Goal: Task Accomplishment & Management: Manage account settings

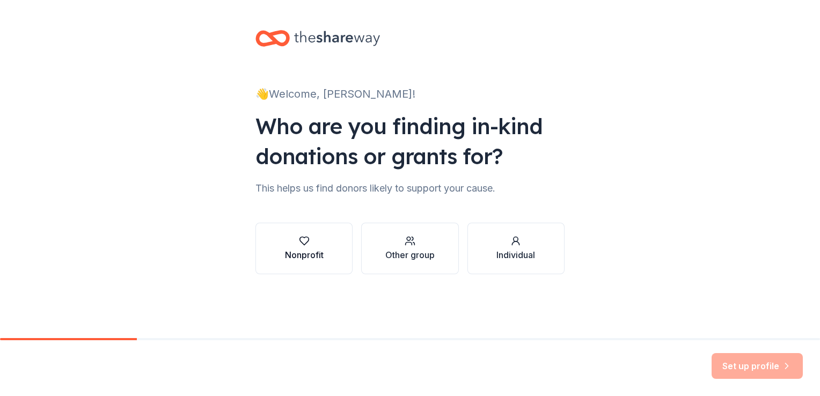
click at [304, 252] on div "Nonprofit" at bounding box center [304, 255] width 39 height 13
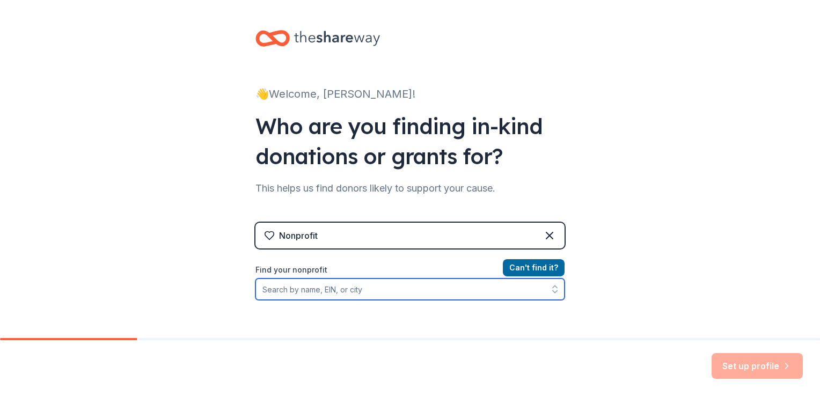
click at [373, 293] on input "Find your nonprofit" at bounding box center [410, 289] width 309 height 21
click at [318, 287] on input "Find your nonprofit" at bounding box center [410, 289] width 309 height 21
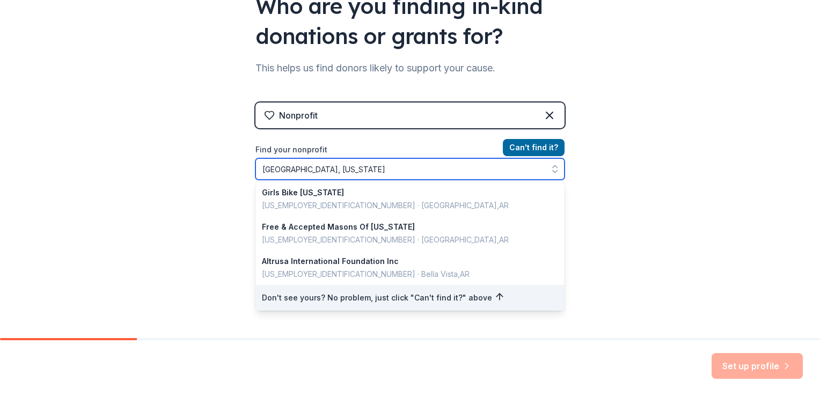
scroll to position [73, 0]
drag, startPoint x: 352, startPoint y: 165, endPoint x: 235, endPoint y: 169, distance: 117.1
click at [238, 169] on div "👋 Welcome, [PERSON_NAME]! Who are you finding in-kind donations or grants for? …" at bounding box center [410, 109] width 344 height 459
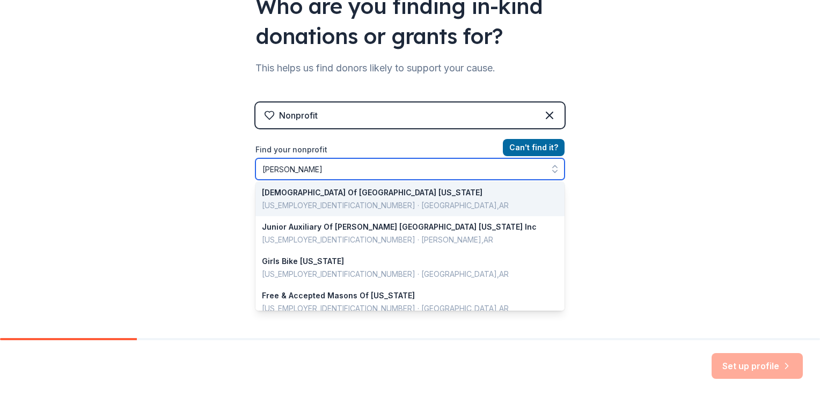
scroll to position [0, 0]
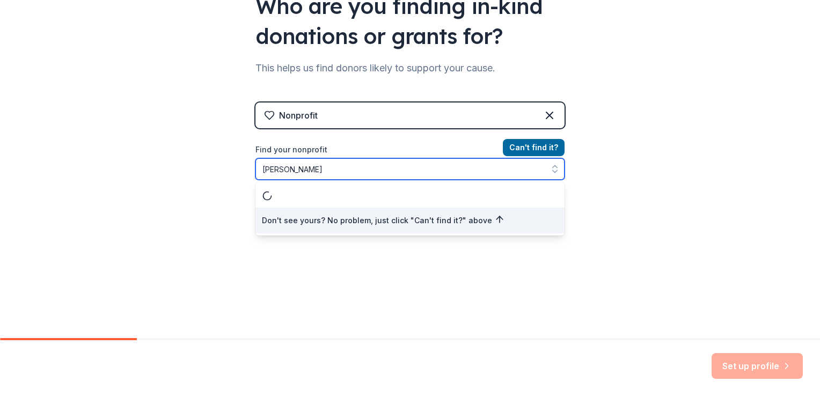
type input "[PERSON_NAME]"
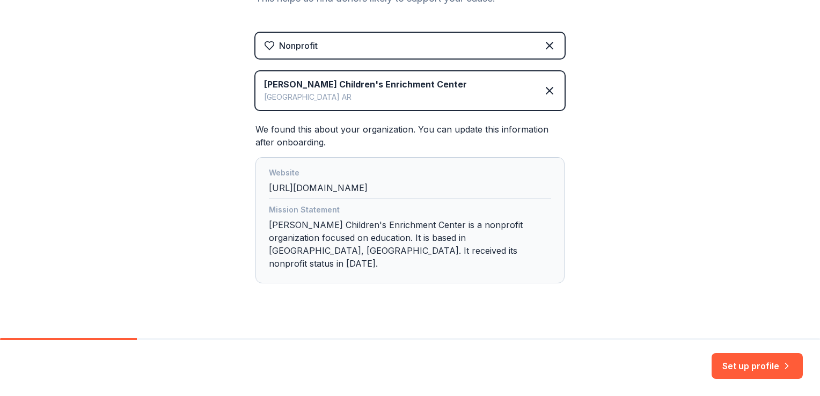
scroll to position [195, 0]
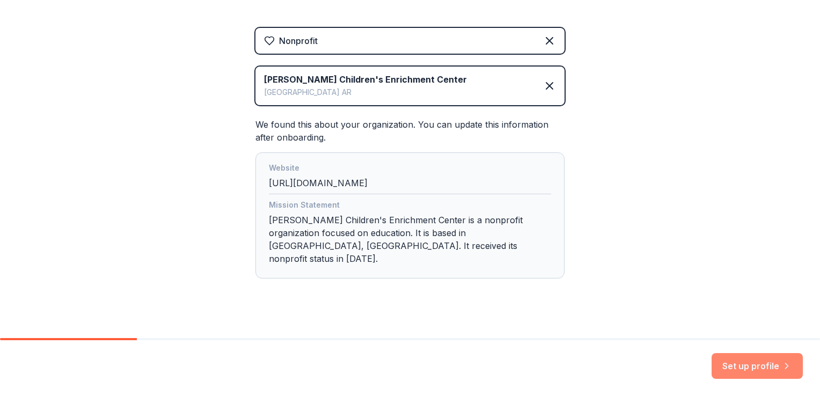
click at [744, 369] on button "Set up profile" at bounding box center [757, 366] width 91 height 26
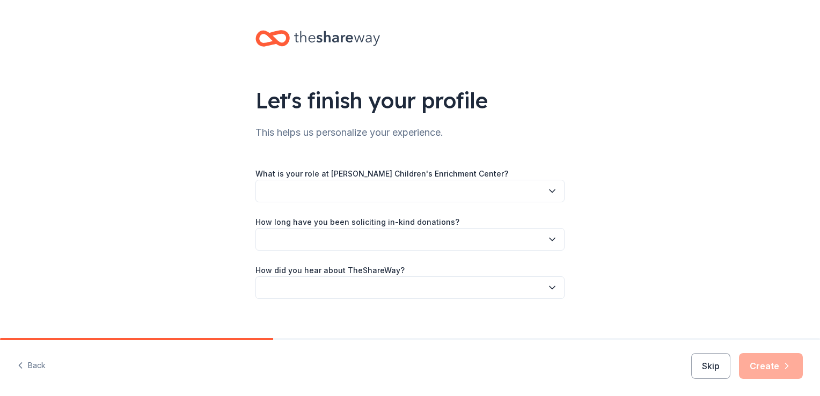
click at [308, 192] on button "button" at bounding box center [410, 191] width 309 height 23
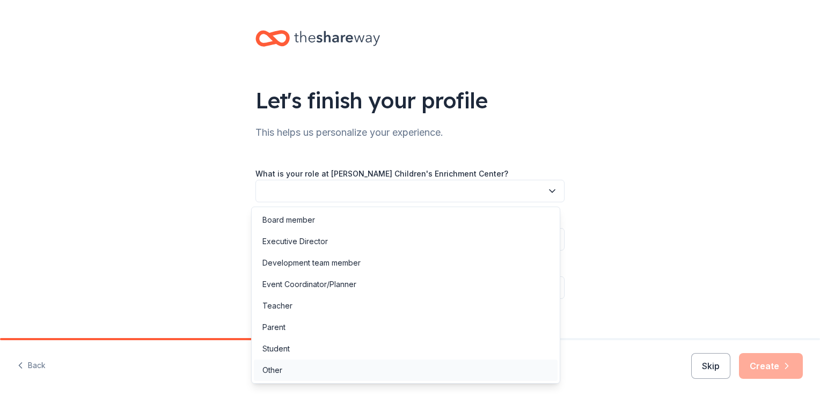
click at [266, 370] on div "Other" at bounding box center [272, 370] width 20 height 13
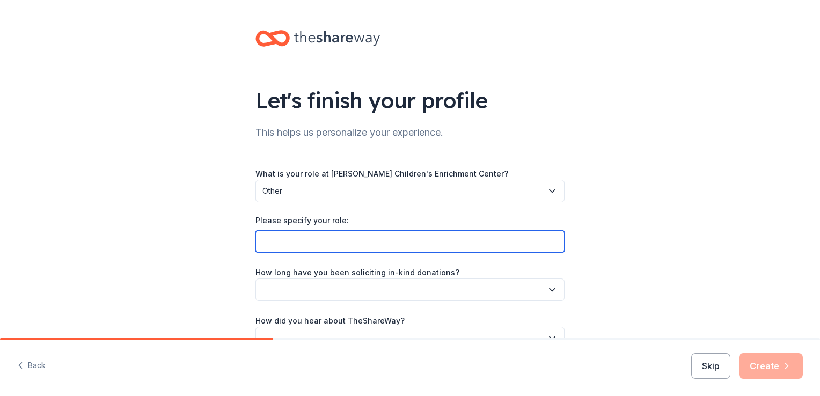
click at [290, 240] on input "Please specify your role:" at bounding box center [410, 241] width 309 height 23
type input "Assistant to the Executive Director"
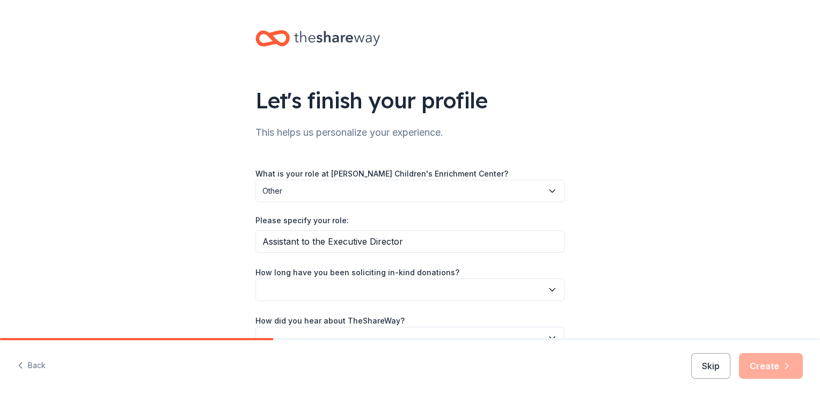
click at [122, 227] on div "Let's finish your profile This helps us personalize your experience. What is yo…" at bounding box center [410, 200] width 820 height 401
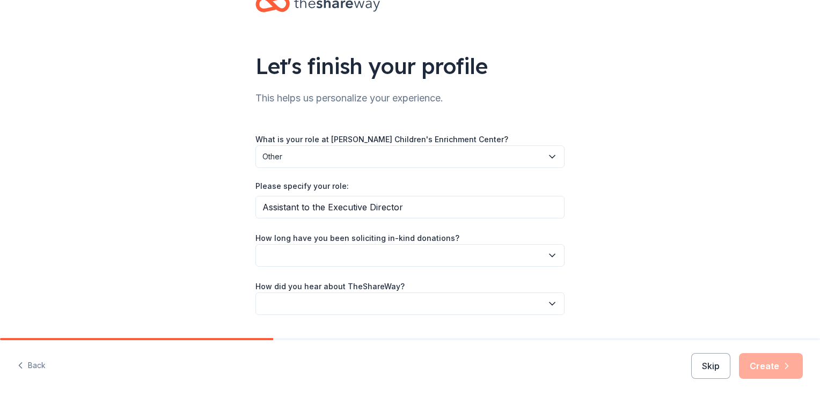
scroll to position [54, 0]
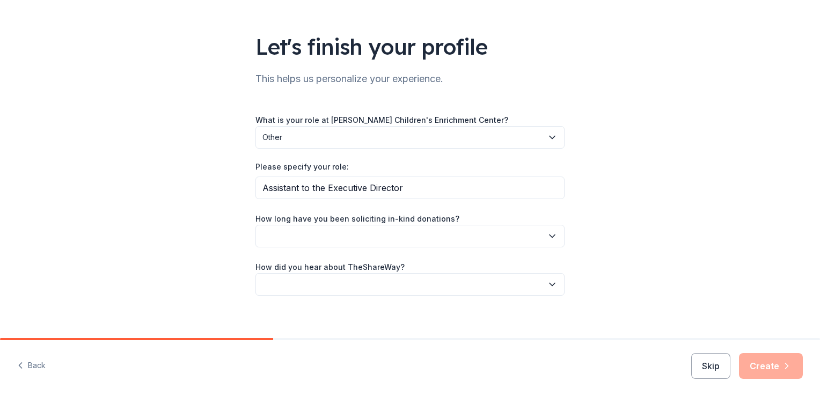
click at [302, 241] on button "button" at bounding box center [410, 236] width 309 height 23
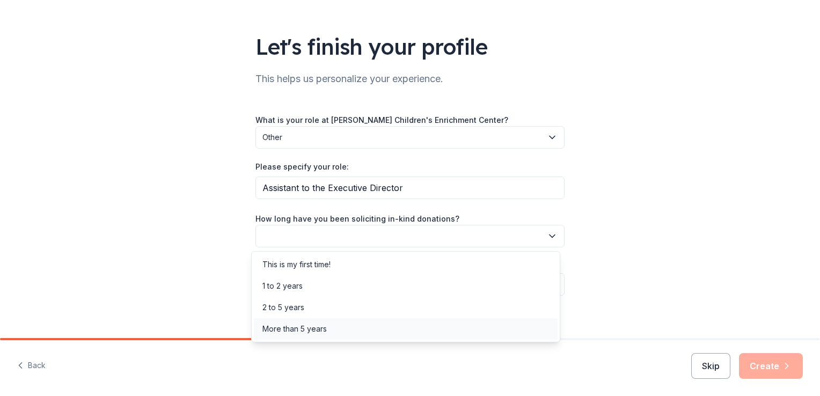
click at [319, 329] on div "More than 5 years" at bounding box center [294, 329] width 64 height 13
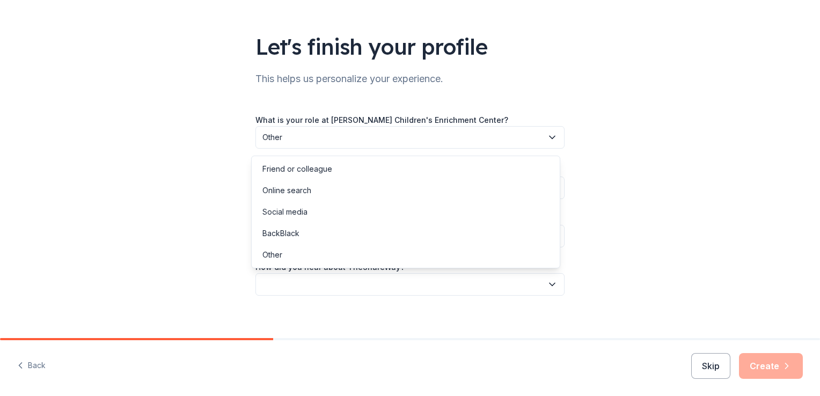
click at [337, 284] on button "button" at bounding box center [410, 284] width 309 height 23
click at [303, 215] on div "Social media" at bounding box center [284, 212] width 45 height 13
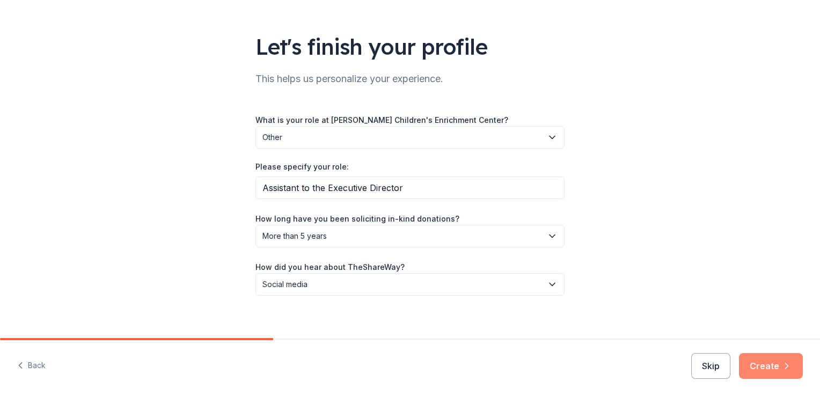
click at [767, 368] on button "Create" at bounding box center [771, 366] width 64 height 26
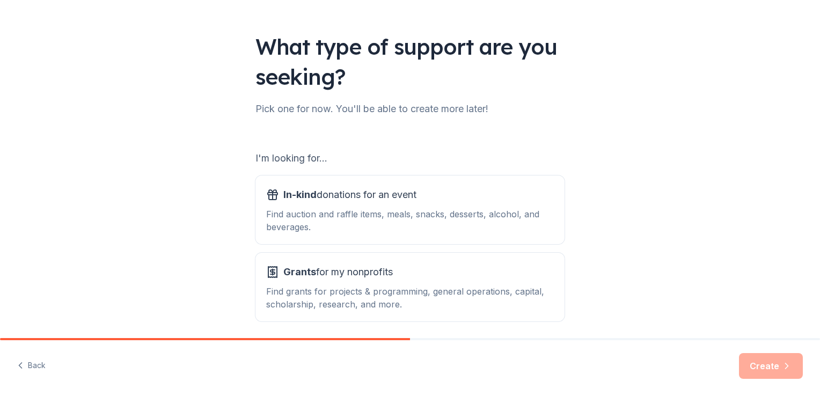
scroll to position [94, 0]
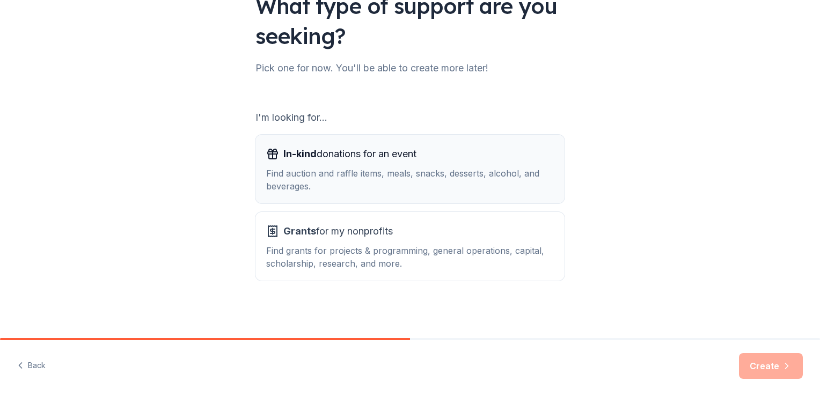
click at [300, 157] on span "In-kind" at bounding box center [299, 153] width 33 height 11
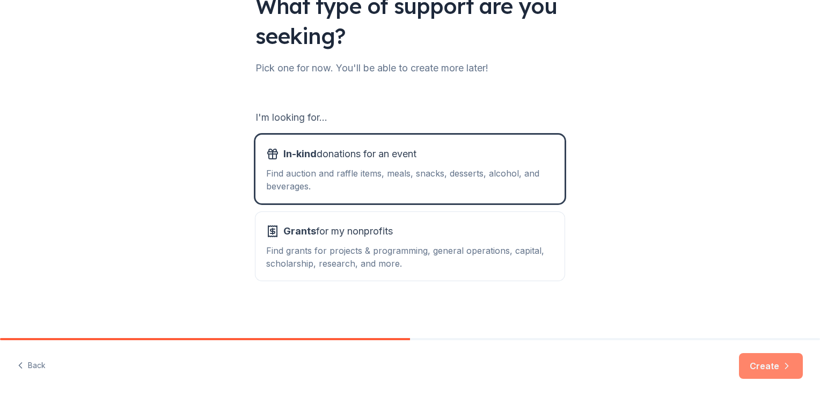
click at [773, 368] on button "Create" at bounding box center [771, 366] width 64 height 26
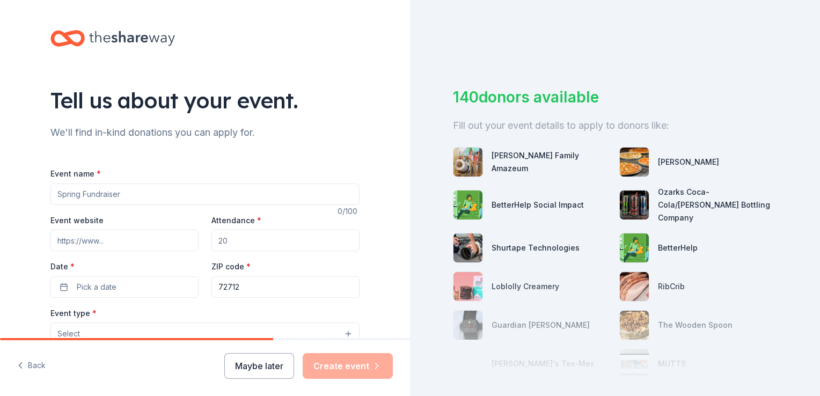
click at [127, 194] on input "Event name *" at bounding box center [204, 194] width 309 height 21
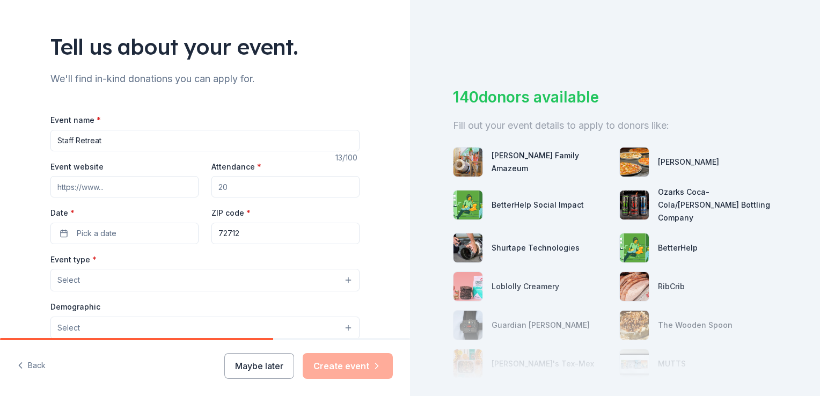
scroll to position [107, 0]
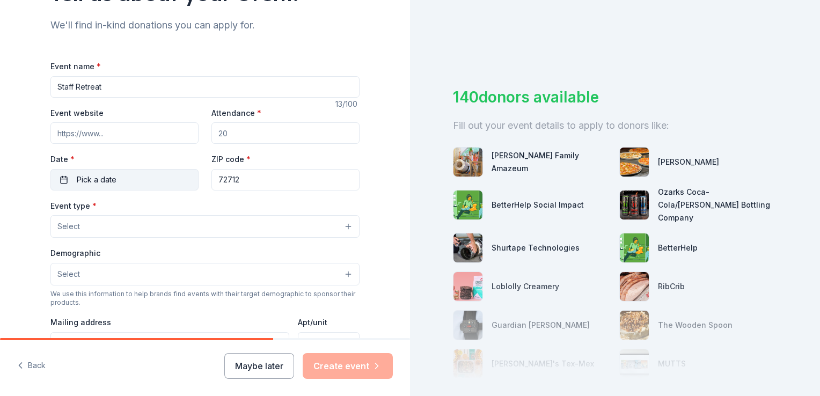
type input "Staff Retreat"
click at [134, 177] on button "Pick a date" at bounding box center [124, 179] width 148 height 21
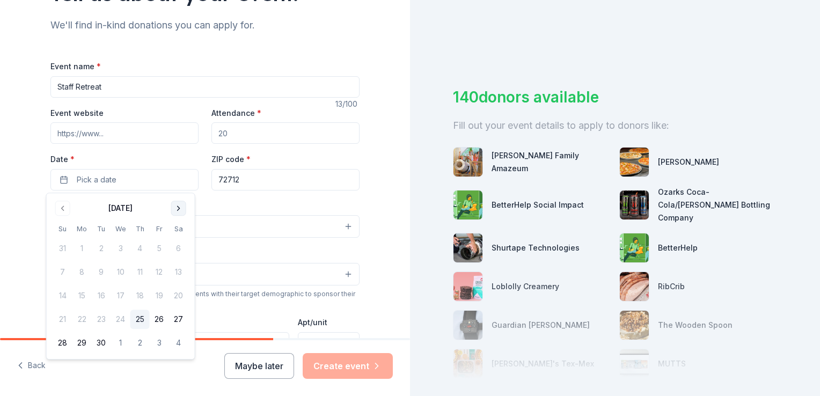
click at [182, 207] on button "Go to next month" at bounding box center [178, 208] width 15 height 15
click at [178, 272] on button "8" at bounding box center [178, 271] width 19 height 19
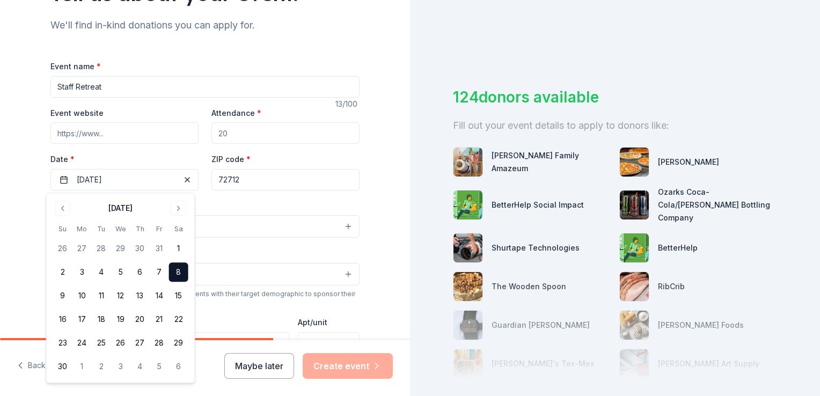
click at [250, 179] on input "72712" at bounding box center [285, 179] width 148 height 21
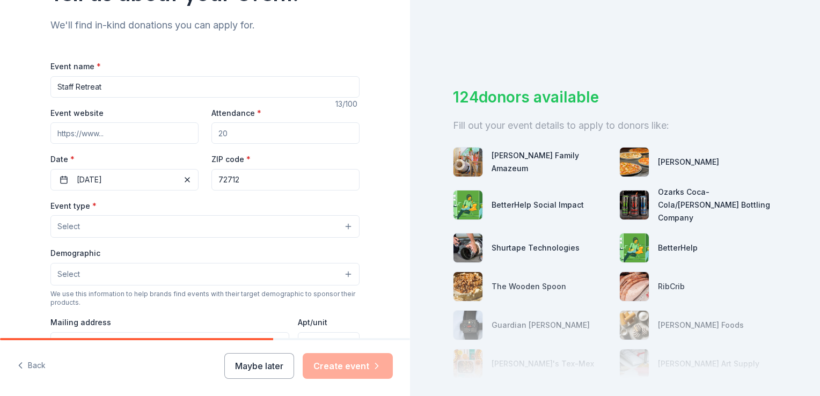
click at [246, 133] on input "Attendance *" at bounding box center [285, 132] width 148 height 21
type input "50"
click at [64, 225] on span "Select" at bounding box center [68, 226] width 23 height 13
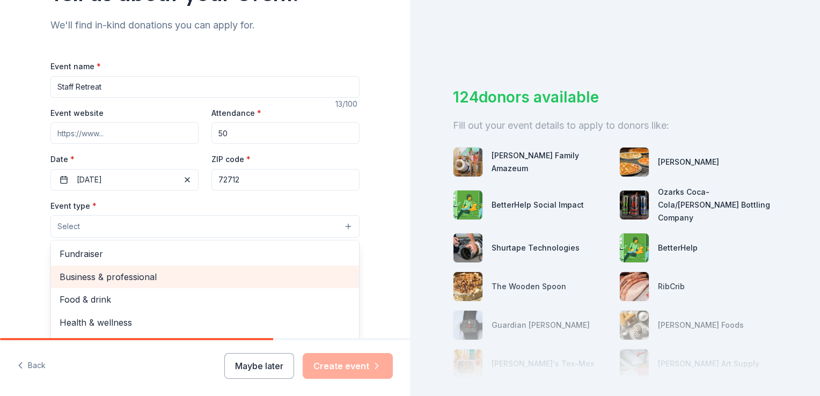
click at [91, 277] on span "Business & professional" at bounding box center [205, 277] width 291 height 14
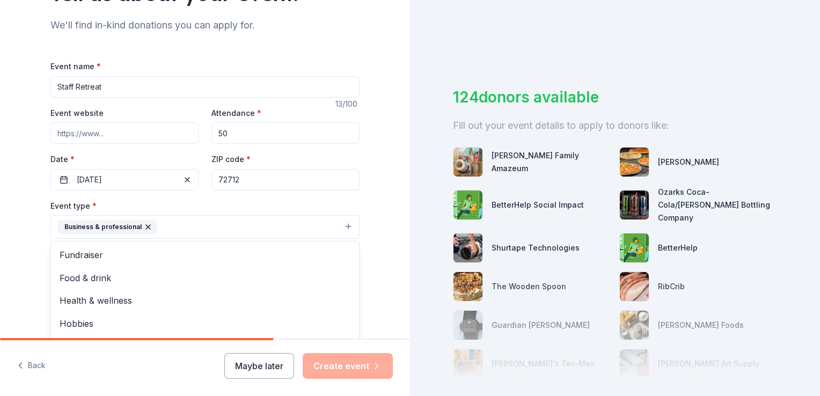
click at [386, 261] on div "Tell us about your event. We'll find in-kind donations you can apply for. Event…" at bounding box center [205, 251] width 410 height 716
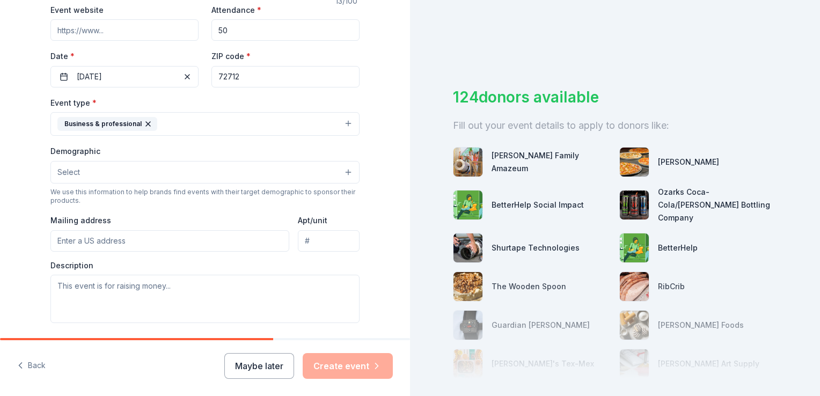
scroll to position [215, 0]
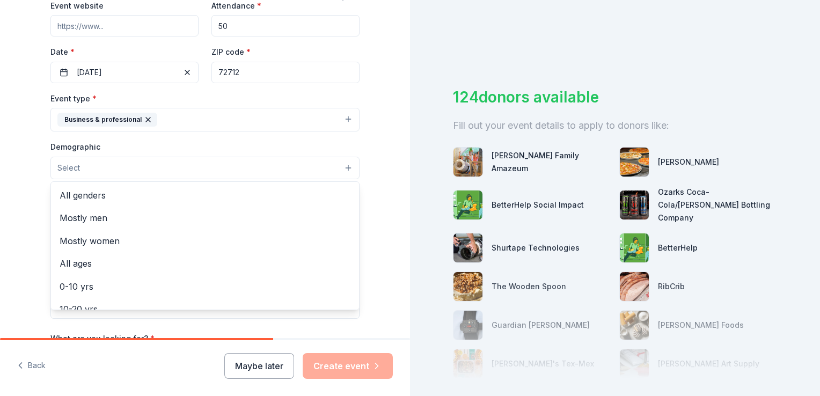
click at [129, 169] on button "Select" at bounding box center [204, 168] width 309 height 23
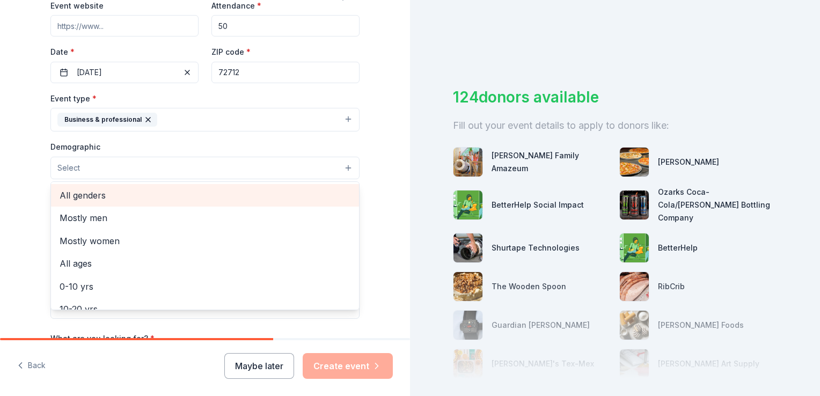
click at [86, 196] on span "All genders" at bounding box center [205, 195] width 291 height 14
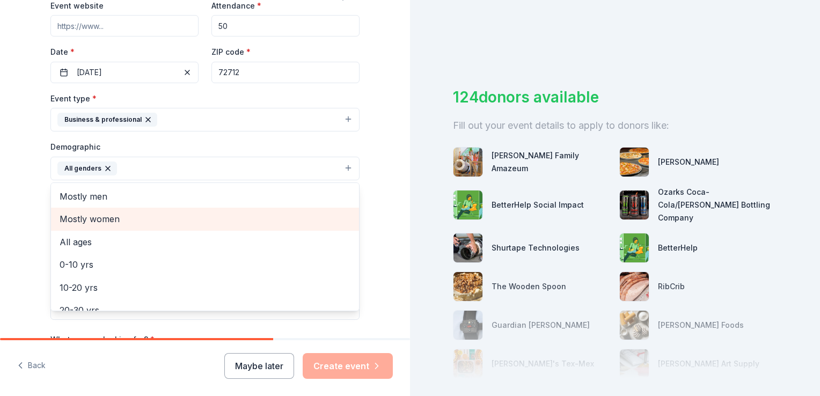
click at [87, 218] on span "Mostly women" at bounding box center [205, 219] width 291 height 14
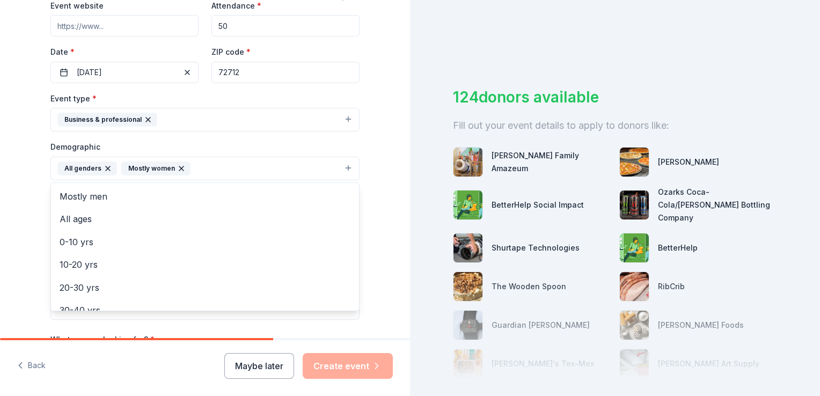
click at [388, 220] on div "Tell us about your event. We'll find in-kind donations you can apply for. Event…" at bounding box center [205, 143] width 410 height 717
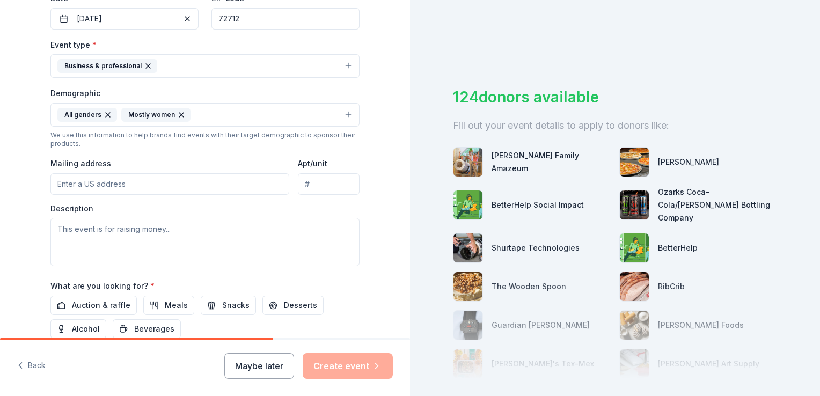
scroll to position [322, 0]
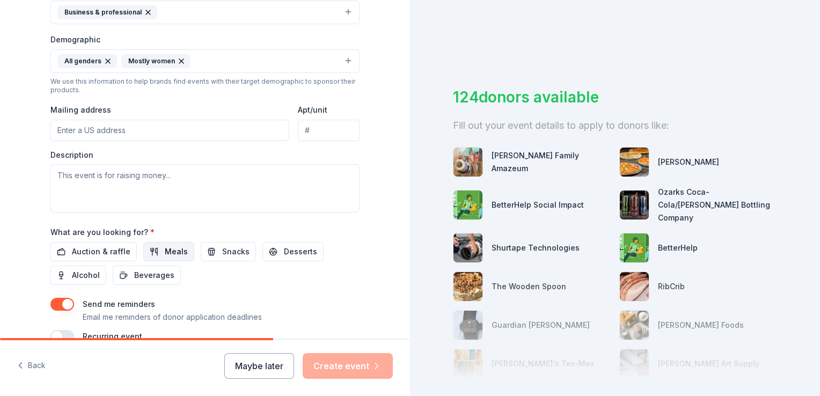
click at [169, 252] on span "Meals" at bounding box center [176, 251] width 23 height 13
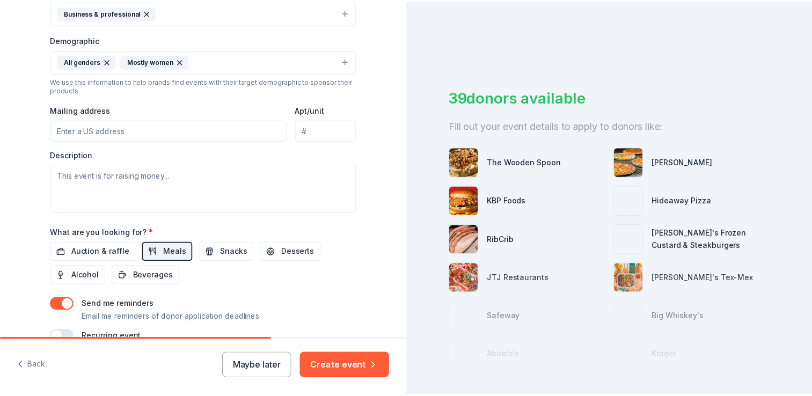
scroll to position [376, 0]
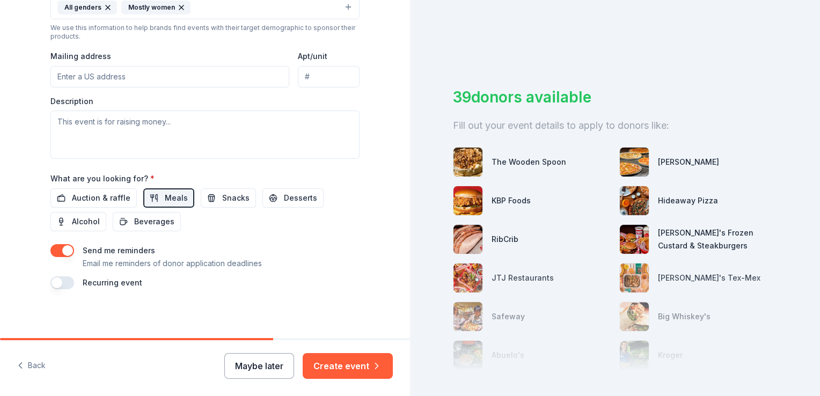
click at [262, 364] on button "Maybe later" at bounding box center [259, 366] width 70 height 26
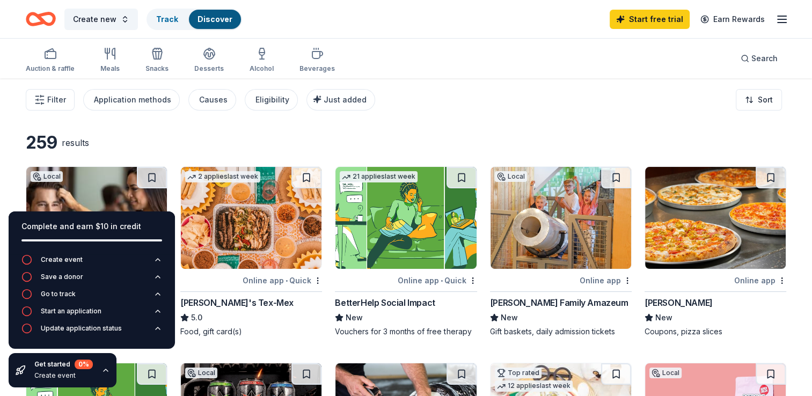
click at [465, 47] on div "Auction & raffle Meals Snacks Desserts Alcohol Beverages Search" at bounding box center [406, 59] width 761 height 40
click at [461, 63] on div "Auction & raffle Meals Snacks Desserts Alcohol Beverages Search" at bounding box center [406, 59] width 761 height 40
click at [457, 120] on div "Filter Application methods Causes Eligibility Just added Sort" at bounding box center [406, 99] width 812 height 43
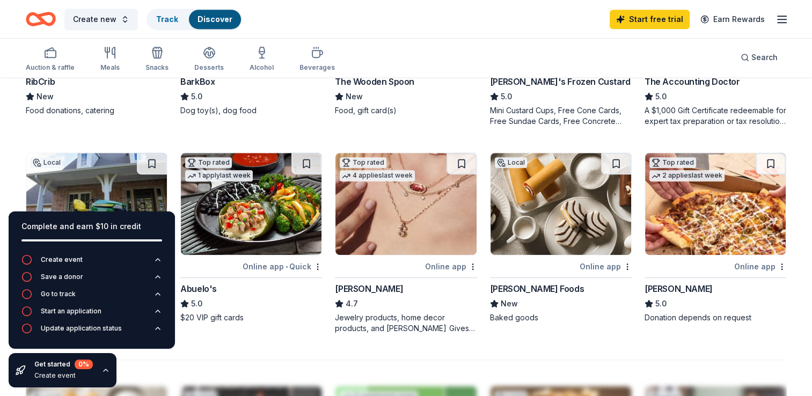
scroll to position [644, 0]
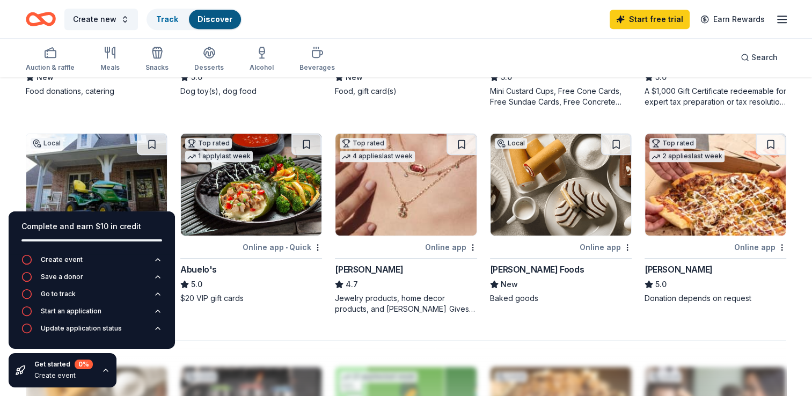
click at [782, 20] on icon "button" at bounding box center [782, 19] width 13 height 13
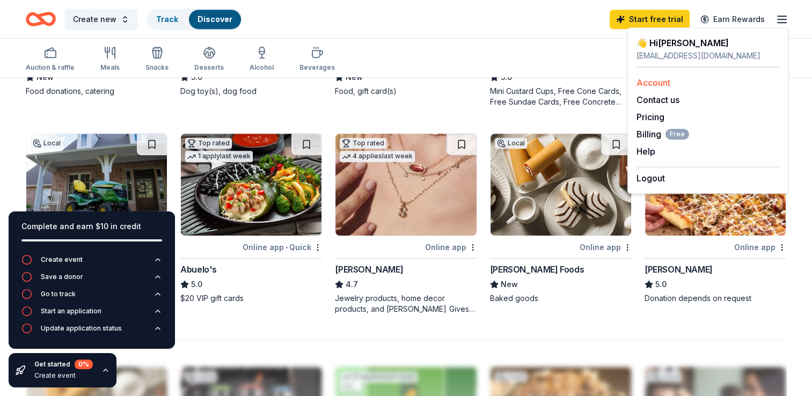
click at [655, 82] on link "Account" at bounding box center [654, 82] width 34 height 11
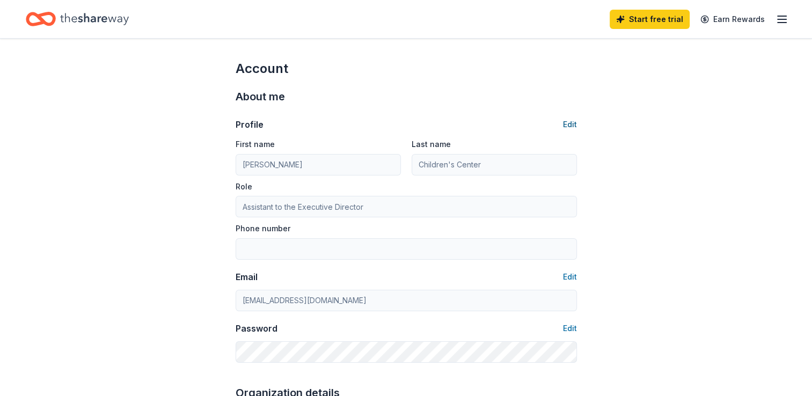
click at [567, 123] on button "Edit" at bounding box center [570, 124] width 14 height 13
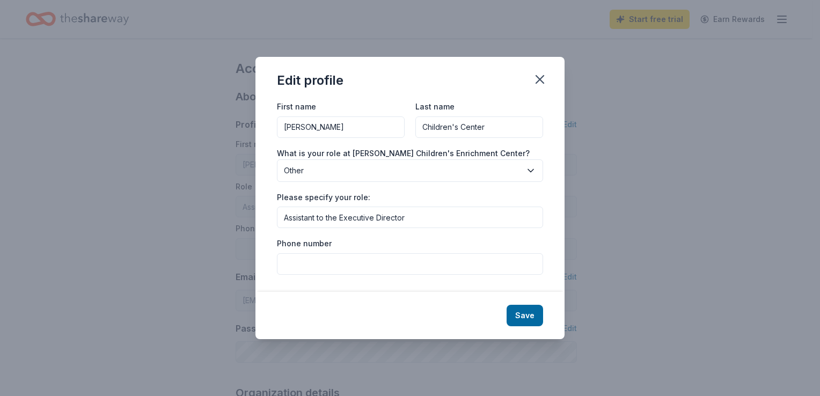
drag, startPoint x: 335, startPoint y: 128, endPoint x: 261, endPoint y: 131, distance: 74.1
click at [263, 130] on div "First name [PERSON_NAME] Last name Children's Center What is your role at [PERS…" at bounding box center [410, 196] width 309 height 192
type input "[PERSON_NAME]"
click at [163, 216] on div "Edit profile First name [PERSON_NAME] Last name [PERSON_NAME] What is your role…" at bounding box center [410, 198] width 820 height 396
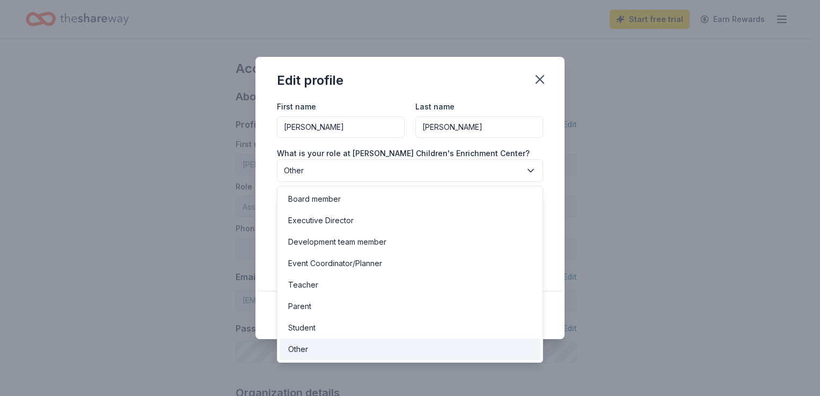
click at [321, 173] on span "Other" at bounding box center [402, 170] width 237 height 13
click at [593, 171] on div "Edit profile First name [PERSON_NAME] Last name [PERSON_NAME] What is your role…" at bounding box center [410, 198] width 820 height 396
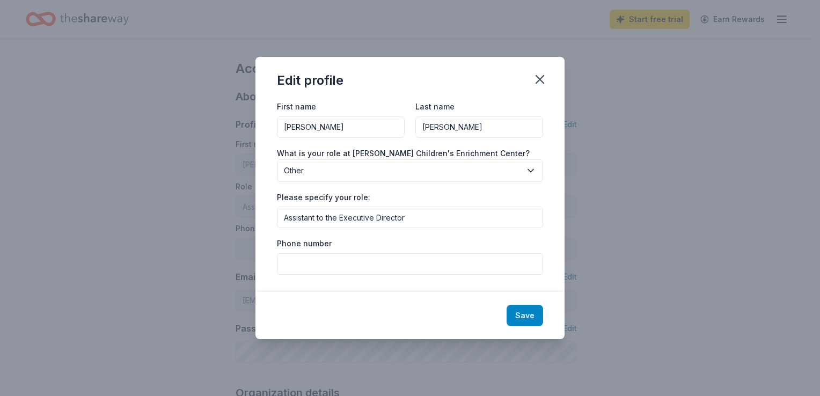
click at [520, 316] on button "Save" at bounding box center [525, 315] width 37 height 21
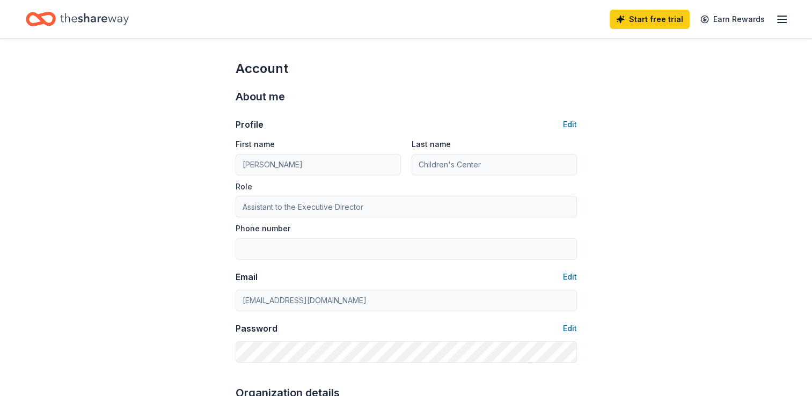
type input "[PERSON_NAME]"
click at [784, 16] on line "button" at bounding box center [782, 16] width 9 height 0
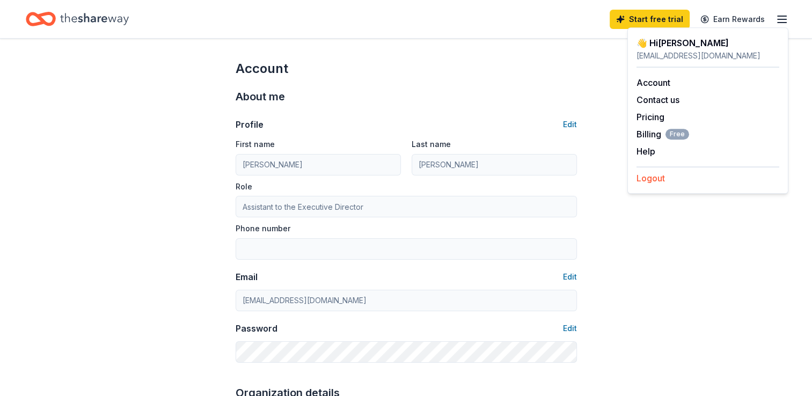
click at [648, 177] on button "Logout" at bounding box center [651, 178] width 28 height 13
